Goal: Navigation & Orientation: Find specific page/section

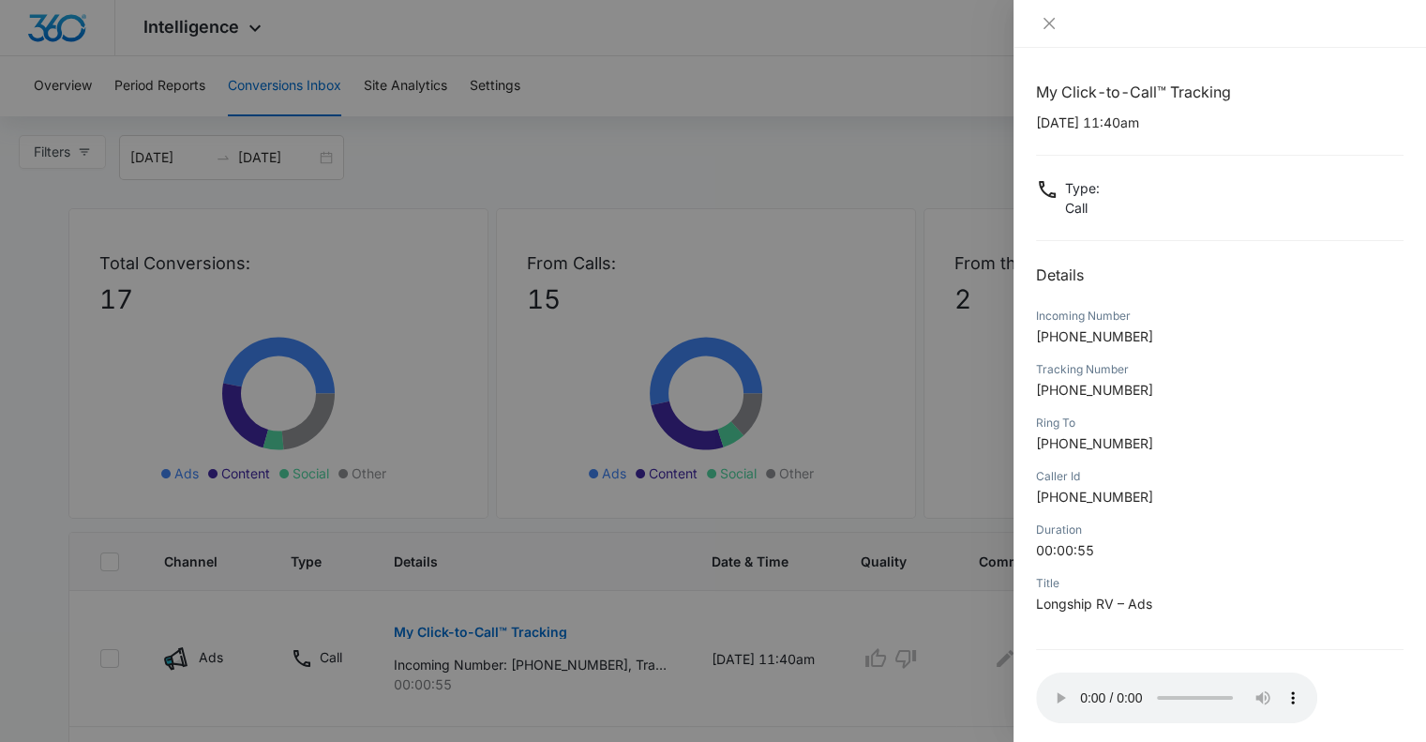
click at [1050, 22] on icon "close" at bounding box center [1049, 23] width 11 height 11
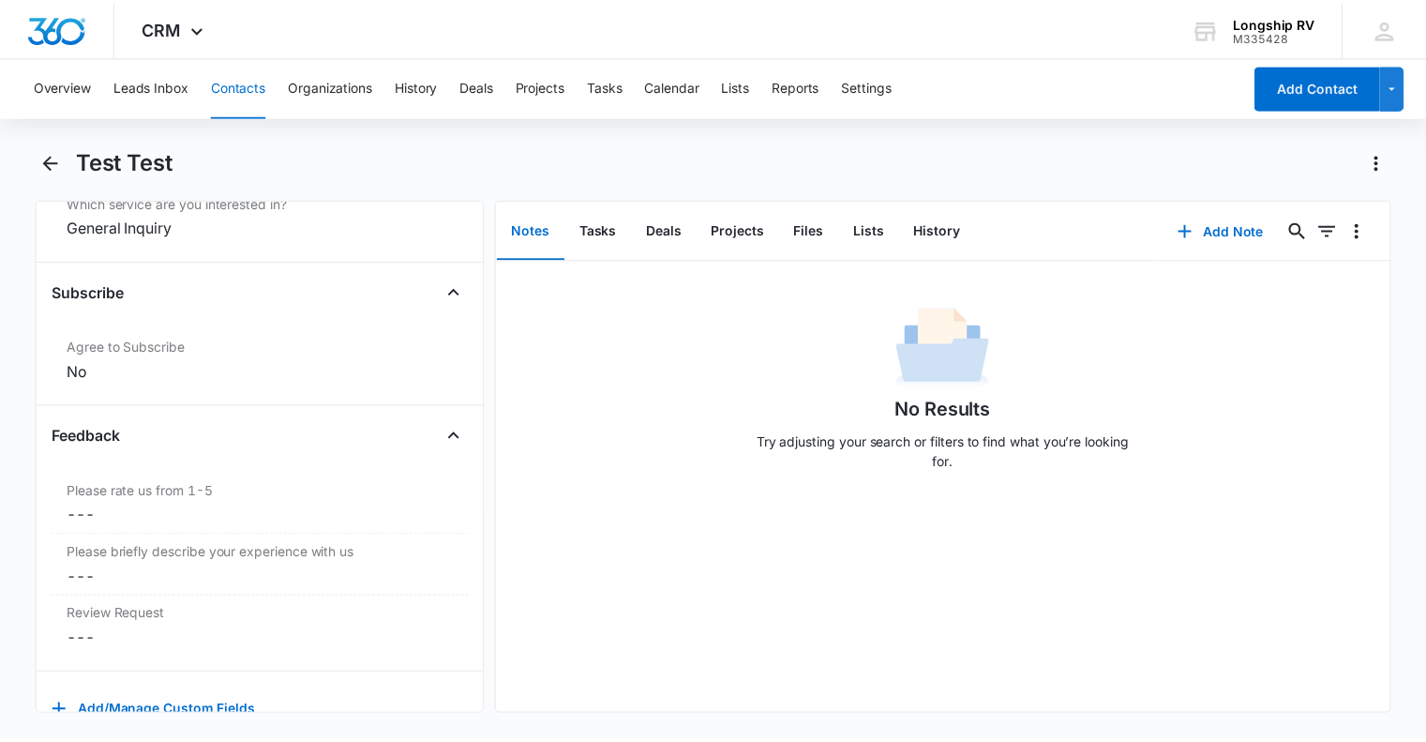
scroll to position [1908, 0]
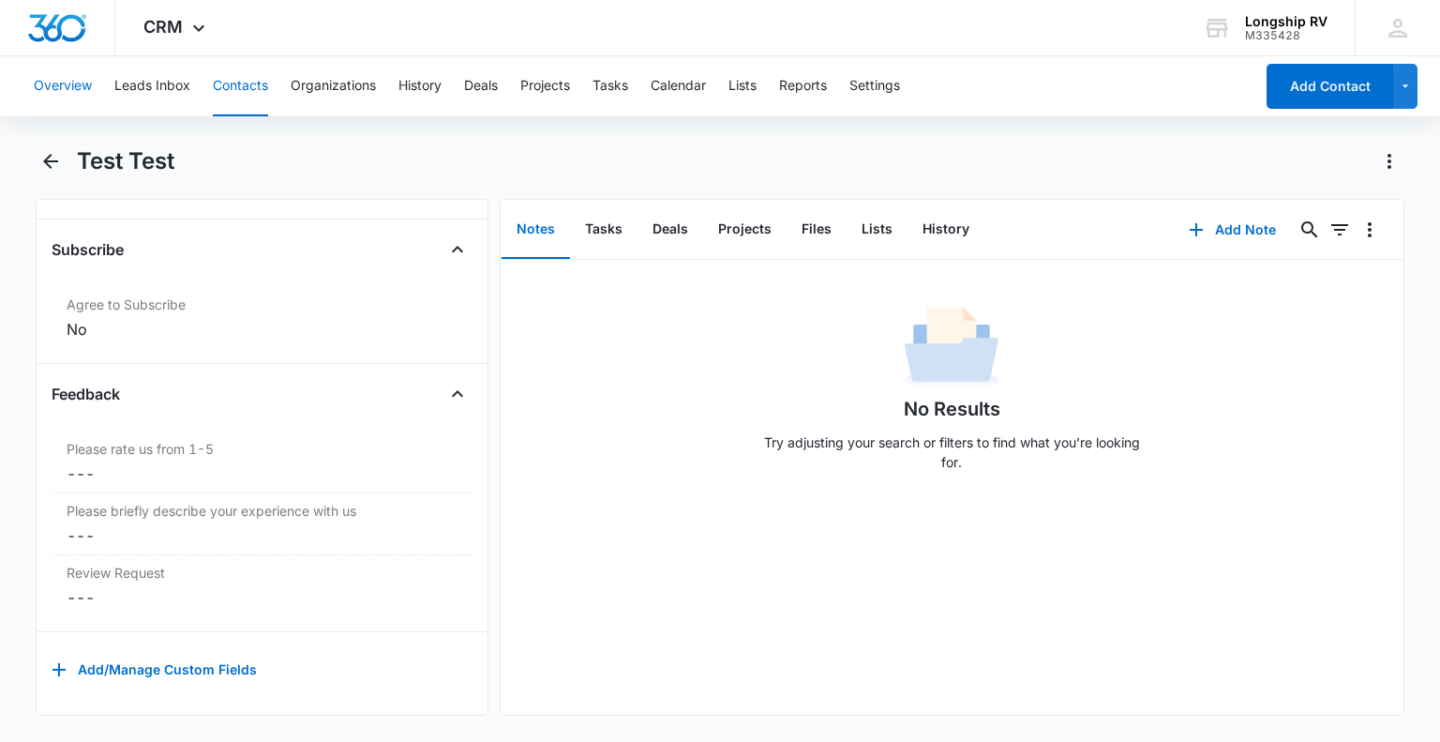
click at [79, 82] on button "Overview" at bounding box center [63, 86] width 58 height 60
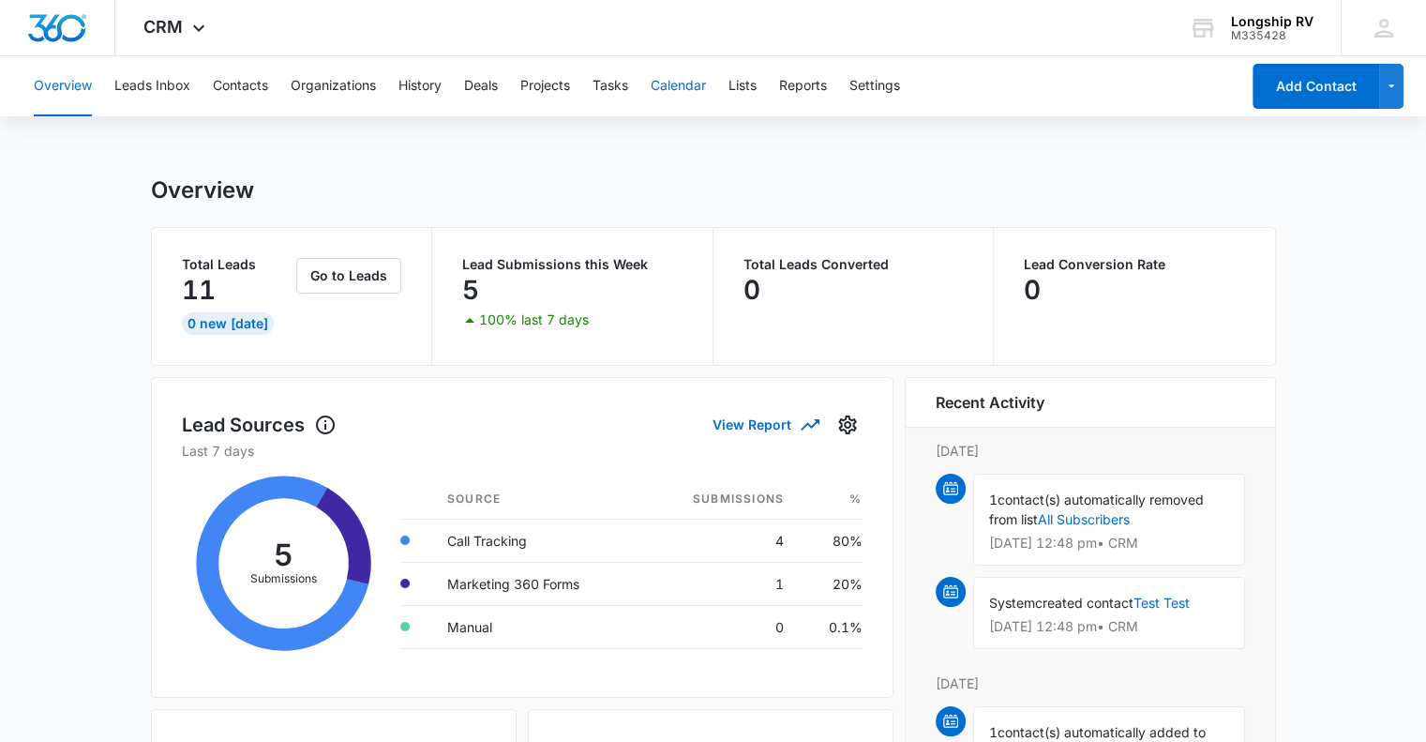
click at [694, 86] on button "Calendar" at bounding box center [678, 86] width 55 height 60
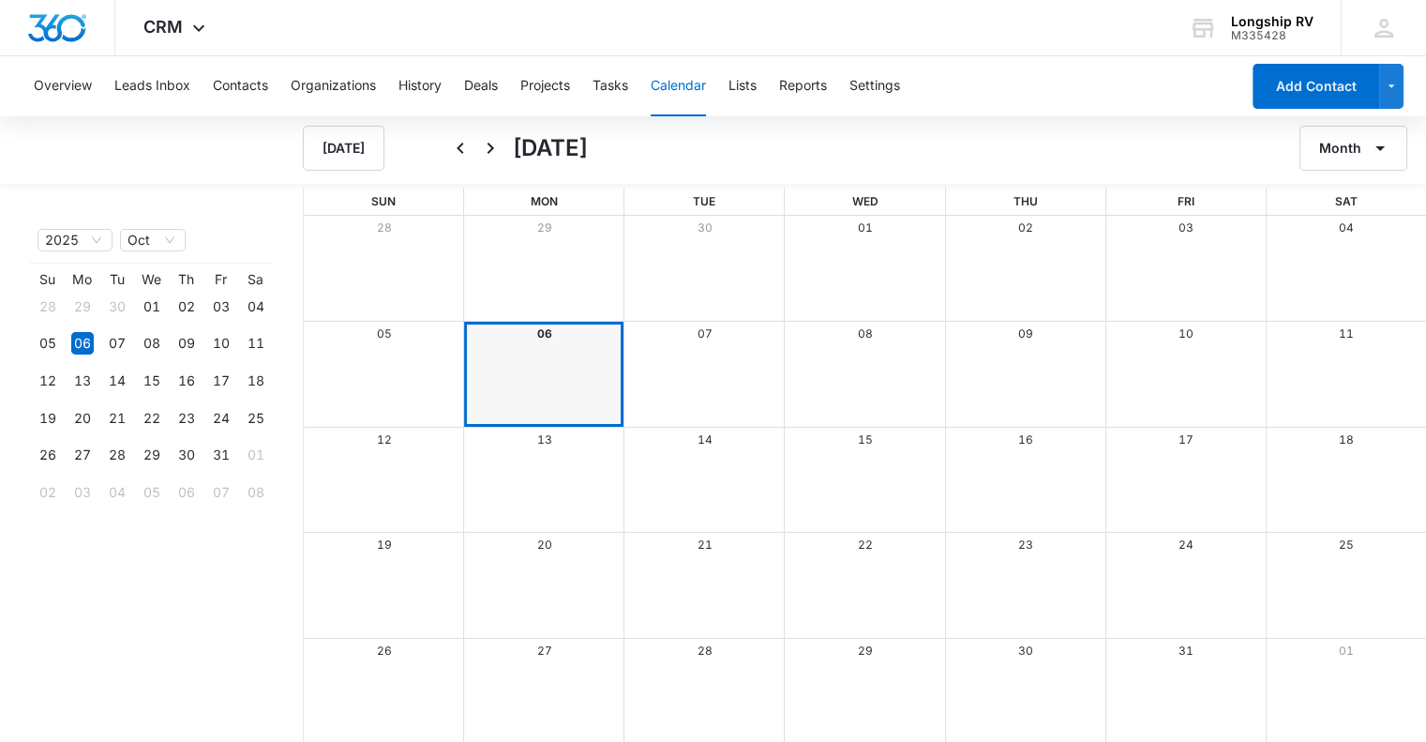
scroll to position [2, 0]
click at [458, 143] on icon "Back" at bounding box center [460, 146] width 23 height 23
